Goal: Information Seeking & Learning: Learn about a topic

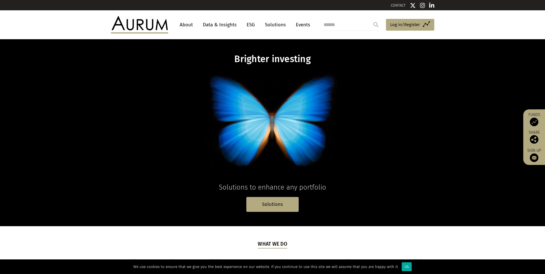
drag, startPoint x: 145, startPoint y: 23, endPoint x: 108, endPoint y: 120, distance: 103.7
click at [108, 120] on div "Brighter investing Solutions to enhance any portfolio Solutions" at bounding box center [272, 133] width 335 height 158
click at [395, 22] on span "Log in/Register" at bounding box center [405, 24] width 30 height 7
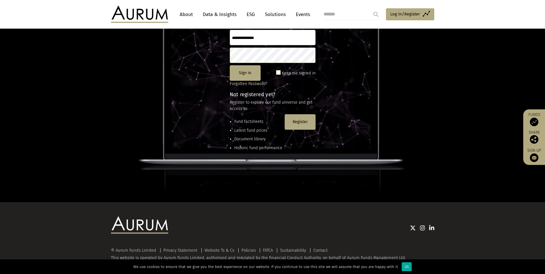
scroll to position [74, 0]
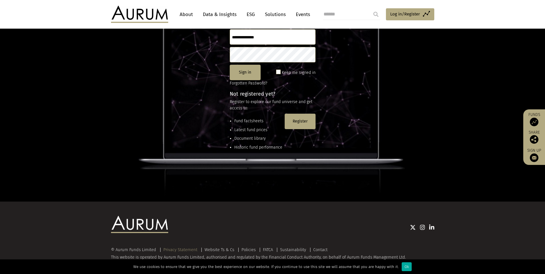
click at [182, 247] on link "Privacy Statement" at bounding box center [180, 249] width 34 height 5
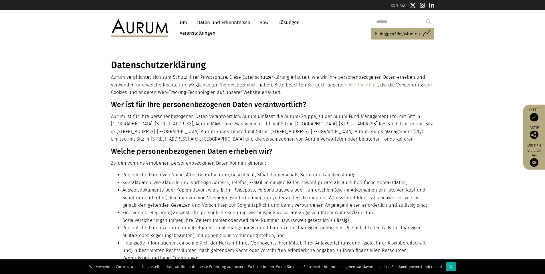
click at [260, 21] on font "ESG" at bounding box center [264, 22] width 8 height 6
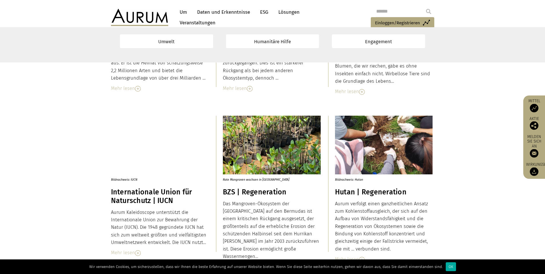
scroll to position [1116, 0]
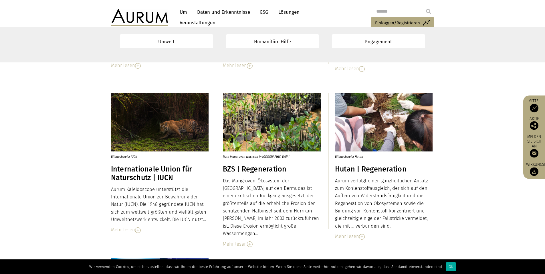
click at [182, 13] on font "Um" at bounding box center [183, 12] width 7 height 6
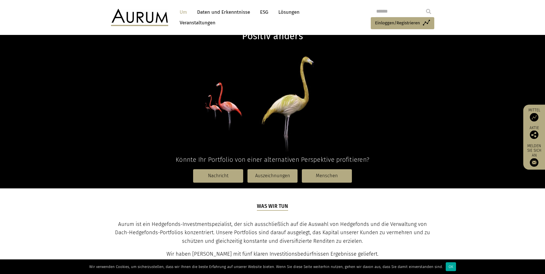
scroll to position [114, 0]
